Goal: Transaction & Acquisition: Purchase product/service

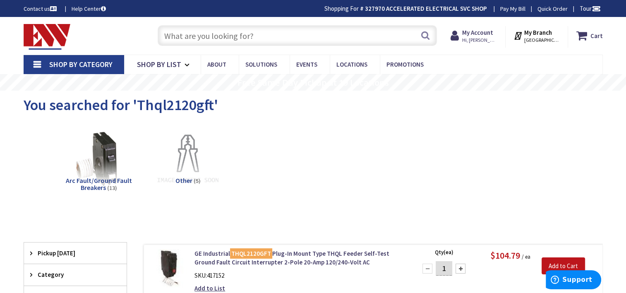
click at [237, 38] on input "text" at bounding box center [297, 35] width 279 height 21
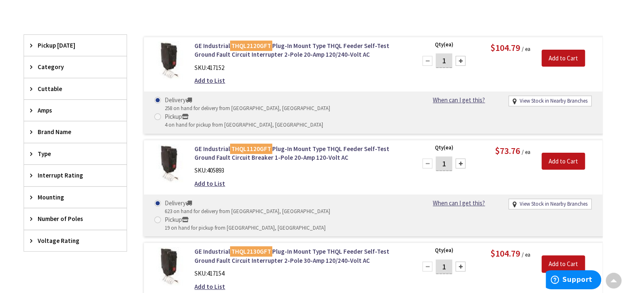
scroll to position [124, 0]
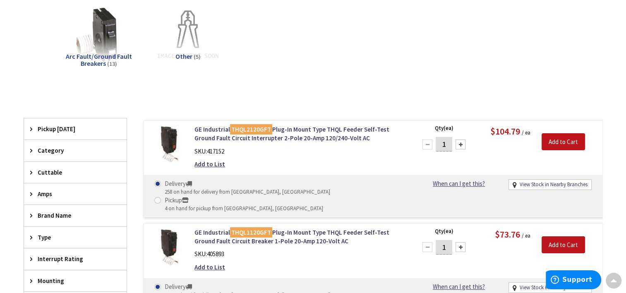
click at [161, 197] on span at bounding box center [157, 200] width 7 height 7
click at [162, 197] on input "Pickup 4 on hand for pickup from New Britain, CT" at bounding box center [158, 199] width 5 height 5
radio input "true"
click at [548, 142] on input "Add to Cart" at bounding box center [563, 141] width 43 height 17
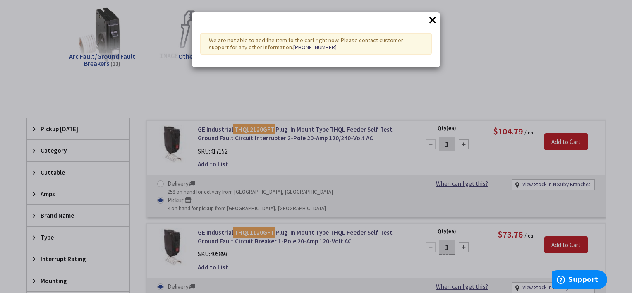
click at [433, 20] on button "×" at bounding box center [433, 20] width 12 height 12
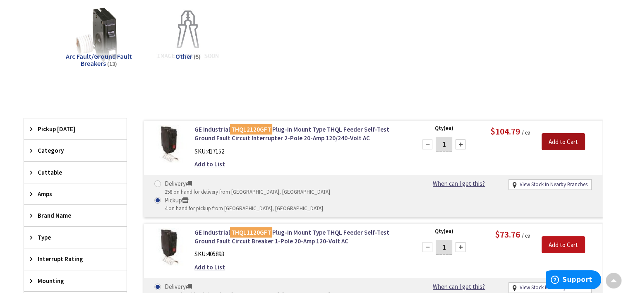
click at [557, 139] on input "Add to Cart" at bounding box center [563, 141] width 43 height 17
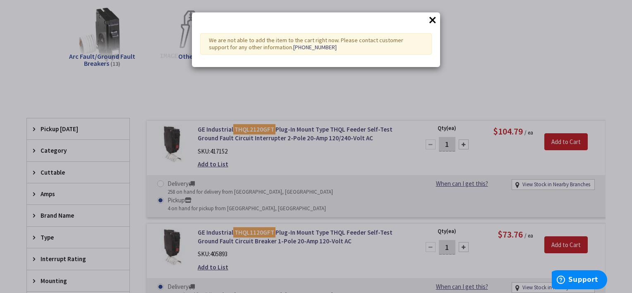
click at [435, 20] on button "×" at bounding box center [433, 20] width 12 height 12
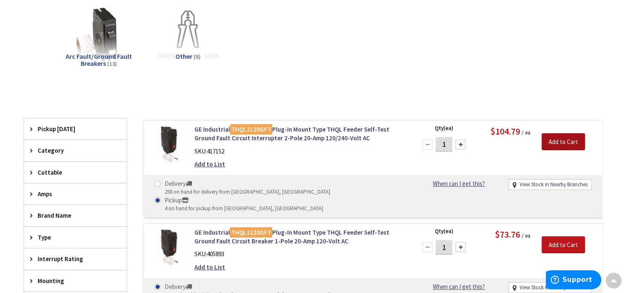
click at [559, 140] on input "Add to Cart" at bounding box center [563, 141] width 43 height 17
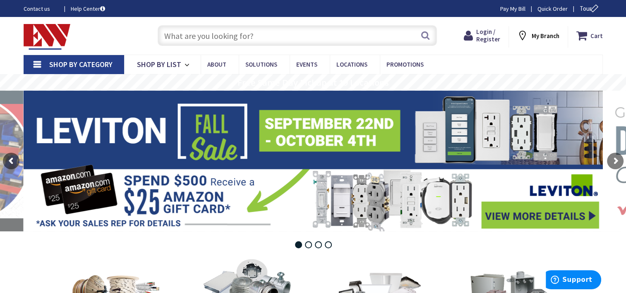
click at [363, 36] on input "text" at bounding box center [297, 35] width 279 height 21
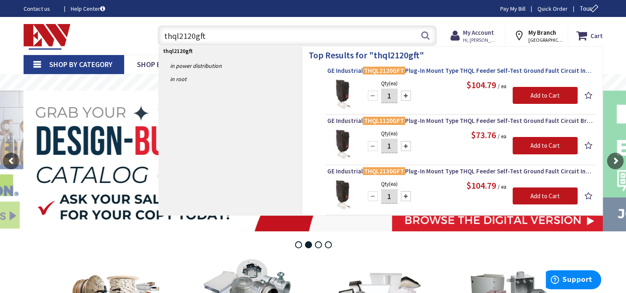
type input "thql2120gft"
click at [524, 68] on span "GE Industrial THQL2120GFT Plug-In Mount Type THQL Feeder Self-Test Ground Fault…" at bounding box center [460, 71] width 267 height 8
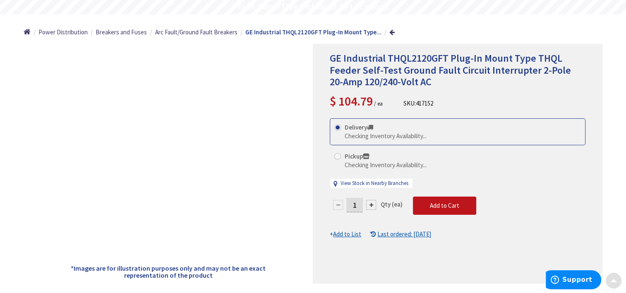
scroll to position [83, 0]
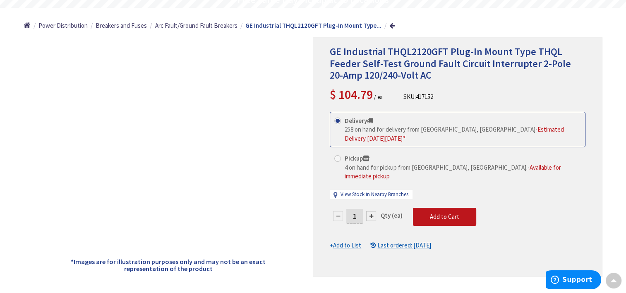
click at [339, 155] on span at bounding box center [337, 158] width 7 height 7
click at [339, 156] on input "Pickup 4 on hand for pickup from New Britain, CT. - Available for immediate pic…" at bounding box center [338, 158] width 5 height 5
radio input "true"
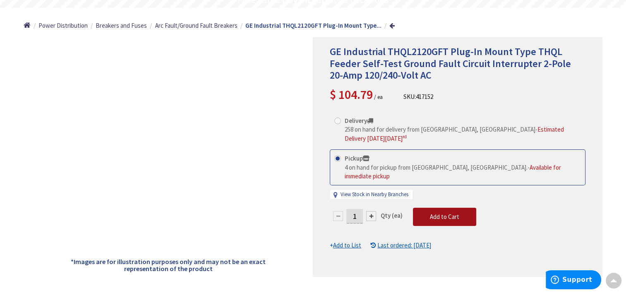
click at [450, 213] on span "Add to Cart" at bounding box center [444, 217] width 29 height 8
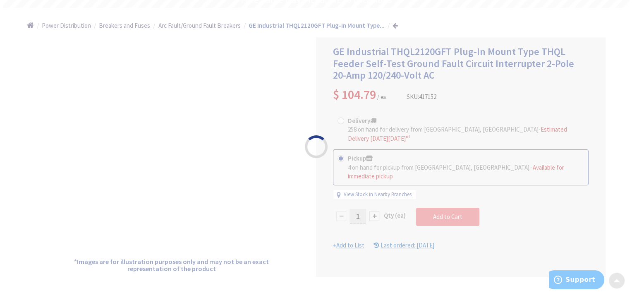
scroll to position [84, 0]
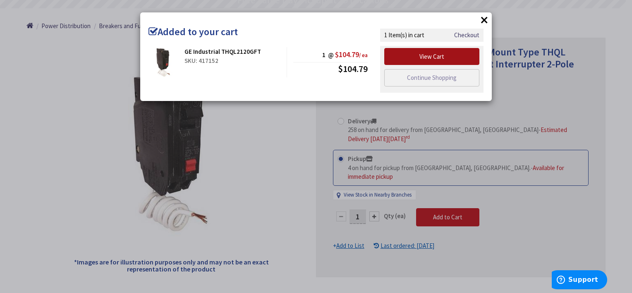
click at [443, 53] on link "View Cart" at bounding box center [431, 56] width 95 height 17
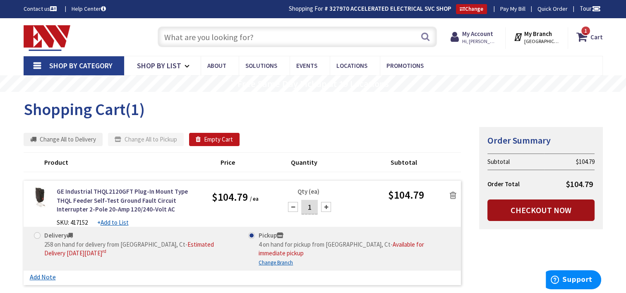
click at [539, 209] on link "Checkout Now" at bounding box center [541, 210] width 107 height 22
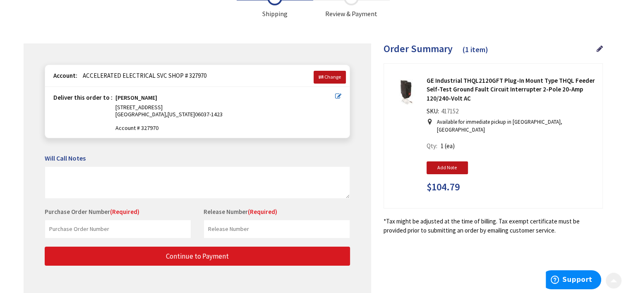
scroll to position [94, 0]
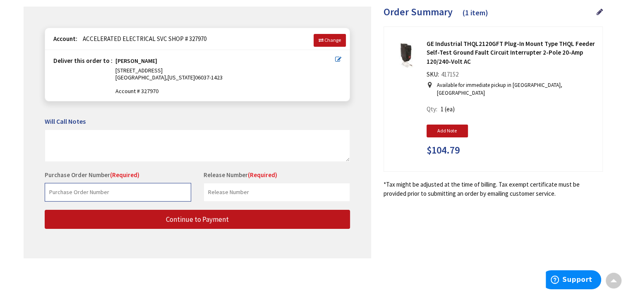
click at [111, 196] on input "text" at bounding box center [118, 192] width 147 height 19
click at [94, 188] on input "text" at bounding box center [118, 192] width 147 height 19
type input "Mark Caliandri"
click at [205, 195] on input "text" at bounding box center [277, 192] width 147 height 19
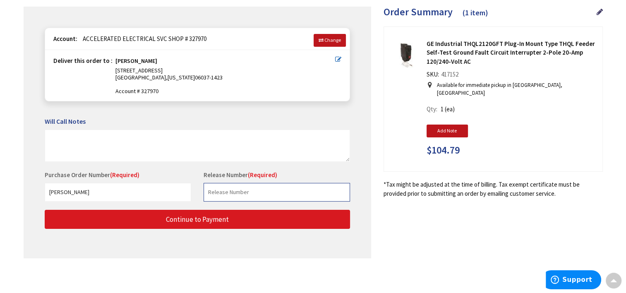
type input "1"
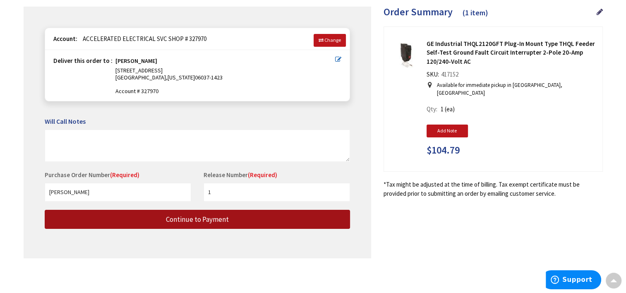
click at [167, 215] on span "Continue to Payment" at bounding box center [197, 219] width 63 height 9
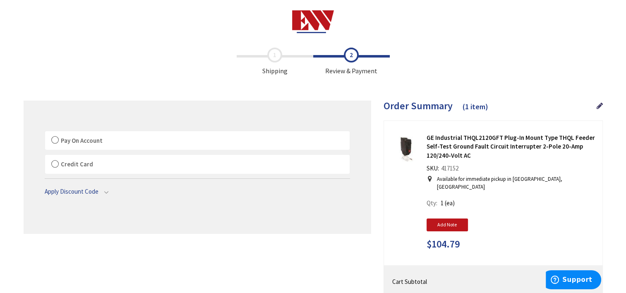
click at [54, 139] on label "Pay On Account" at bounding box center [197, 140] width 305 height 19
click at [45, 133] on input "Pay On Account" at bounding box center [45, 133] width 0 height 0
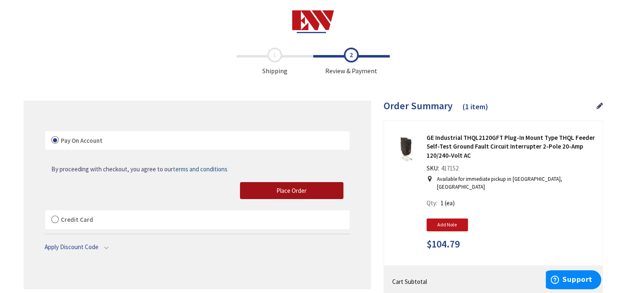
click at [291, 189] on span "Place Order" at bounding box center [291, 191] width 30 height 8
